Goal: Information Seeking & Learning: Learn about a topic

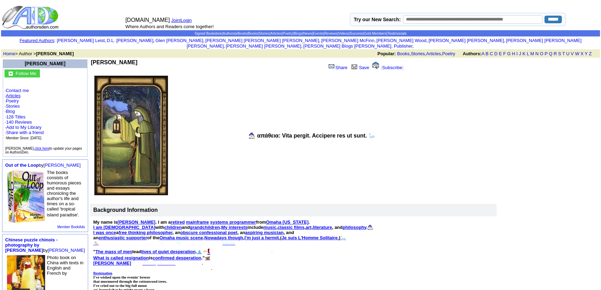
click at [9, 93] on link "Articles" at bounding box center [13, 95] width 15 height 5
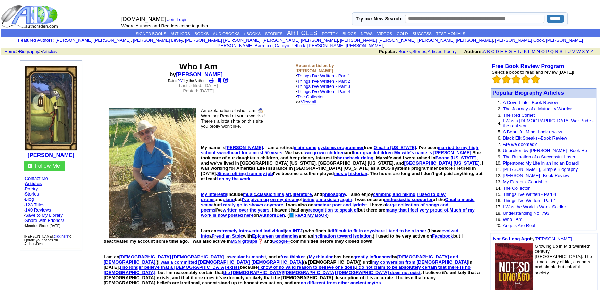
click at [317, 99] on link "View all" at bounding box center [309, 101] width 16 height 5
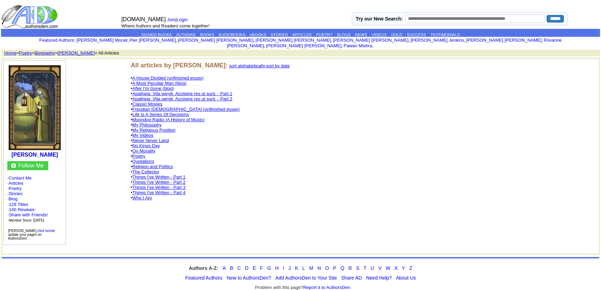
click at [153, 143] on link "No Kings Day" at bounding box center [145, 145] width 27 height 5
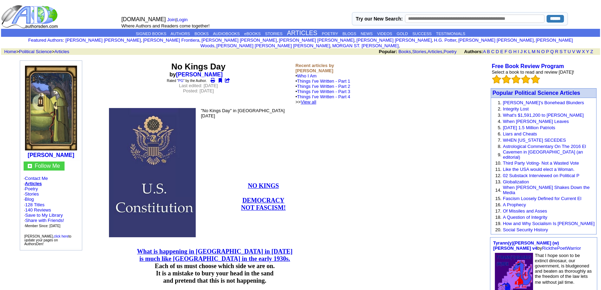
click at [317, 99] on link "View all" at bounding box center [309, 101] width 16 height 5
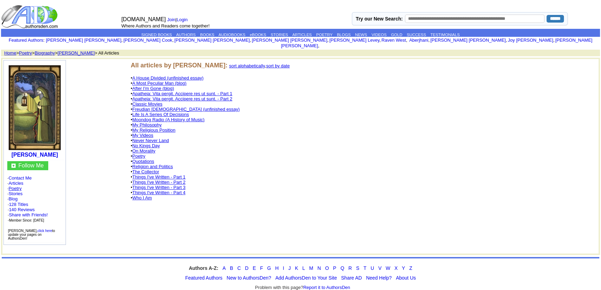
click at [17, 186] on link "Poetry" at bounding box center [15, 188] width 13 height 5
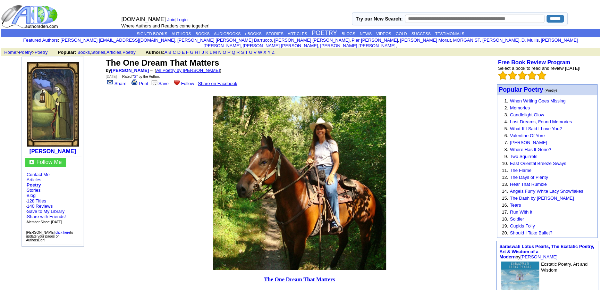
click at [186, 68] on link "All Poetry by Mark Sebring" at bounding box center [188, 70] width 64 height 5
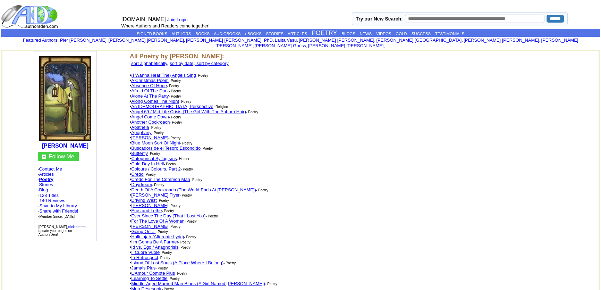
click at [156, 104] on link "An [DEMOGRAPHIC_DATA] Perspective" at bounding box center [172, 106] width 82 height 5
